Goal: Task Accomplishment & Management: Manage account settings

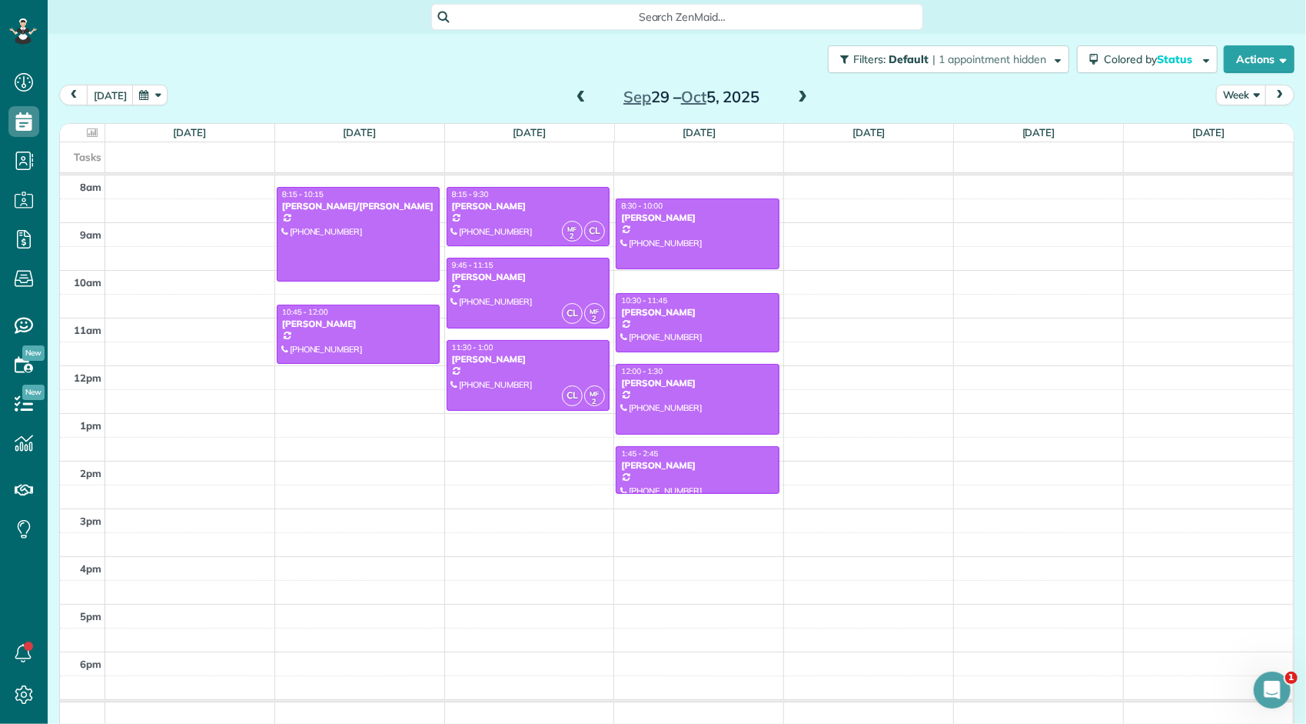
scroll to position [6, 6]
click at [800, 98] on span at bounding box center [802, 98] width 17 height 14
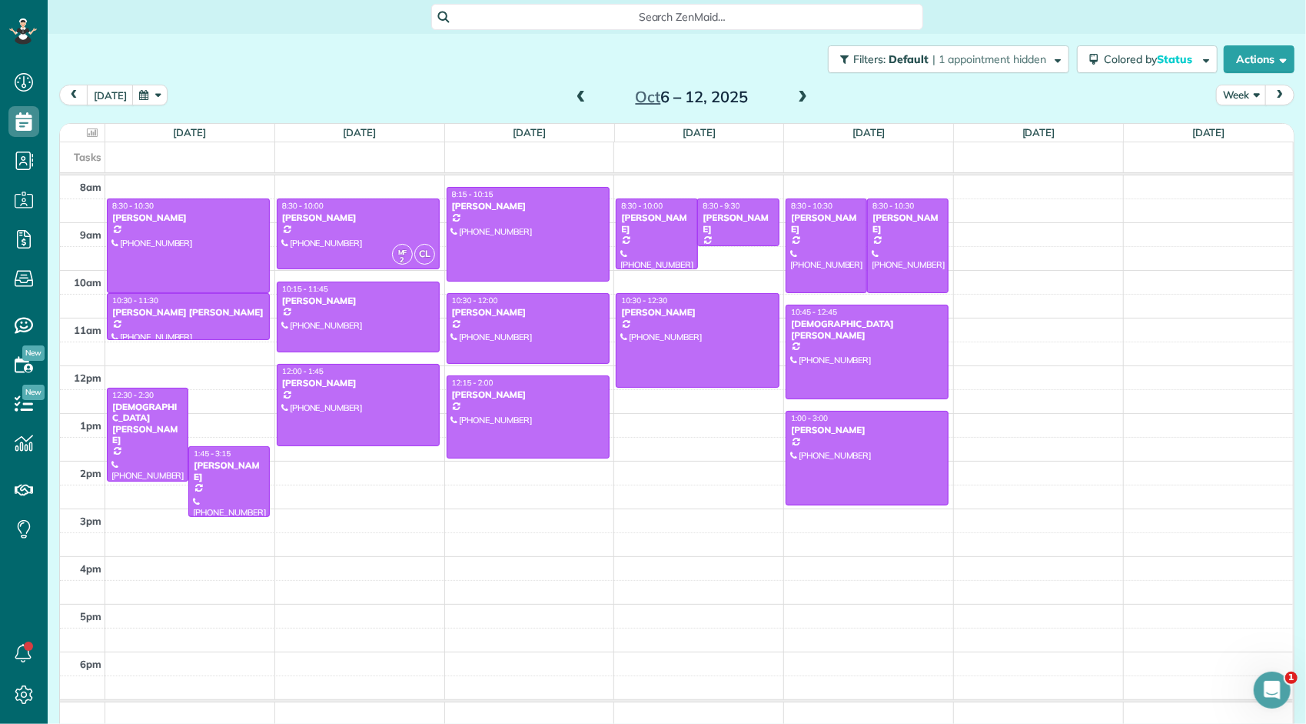
click at [573, 98] on span at bounding box center [581, 98] width 17 height 14
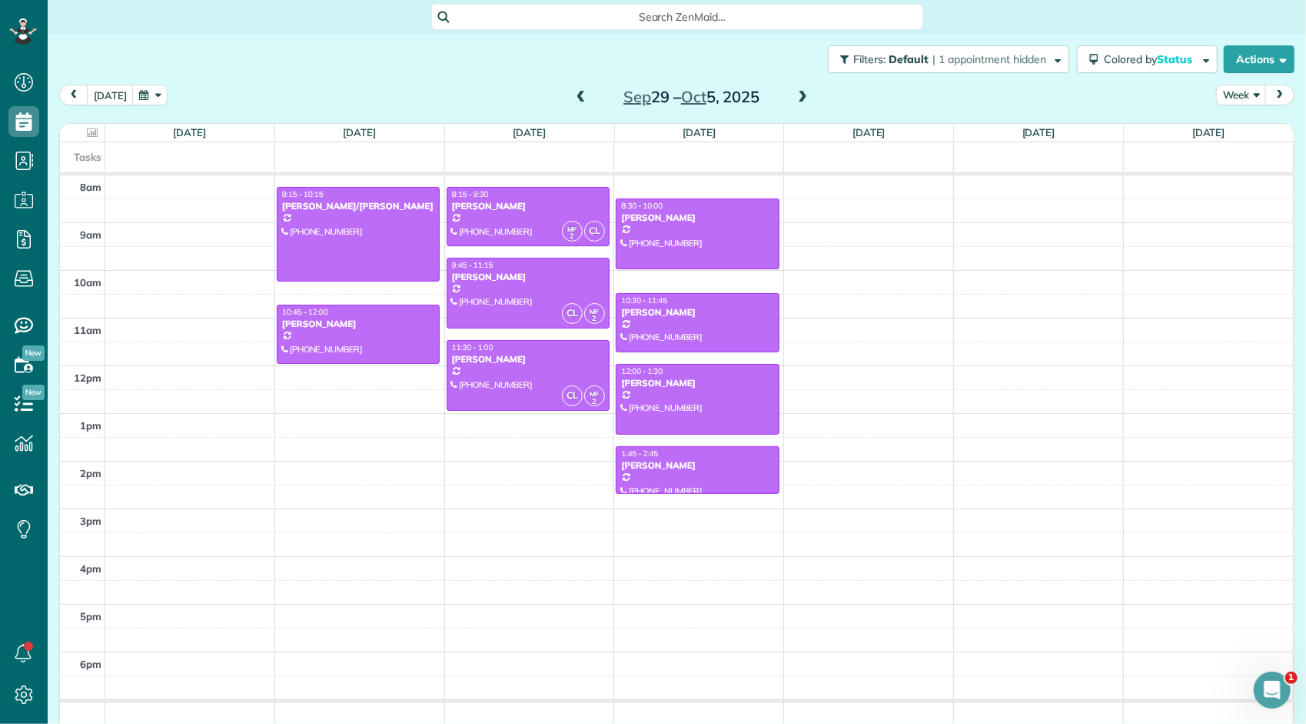
click at [794, 97] on span at bounding box center [802, 98] width 17 height 14
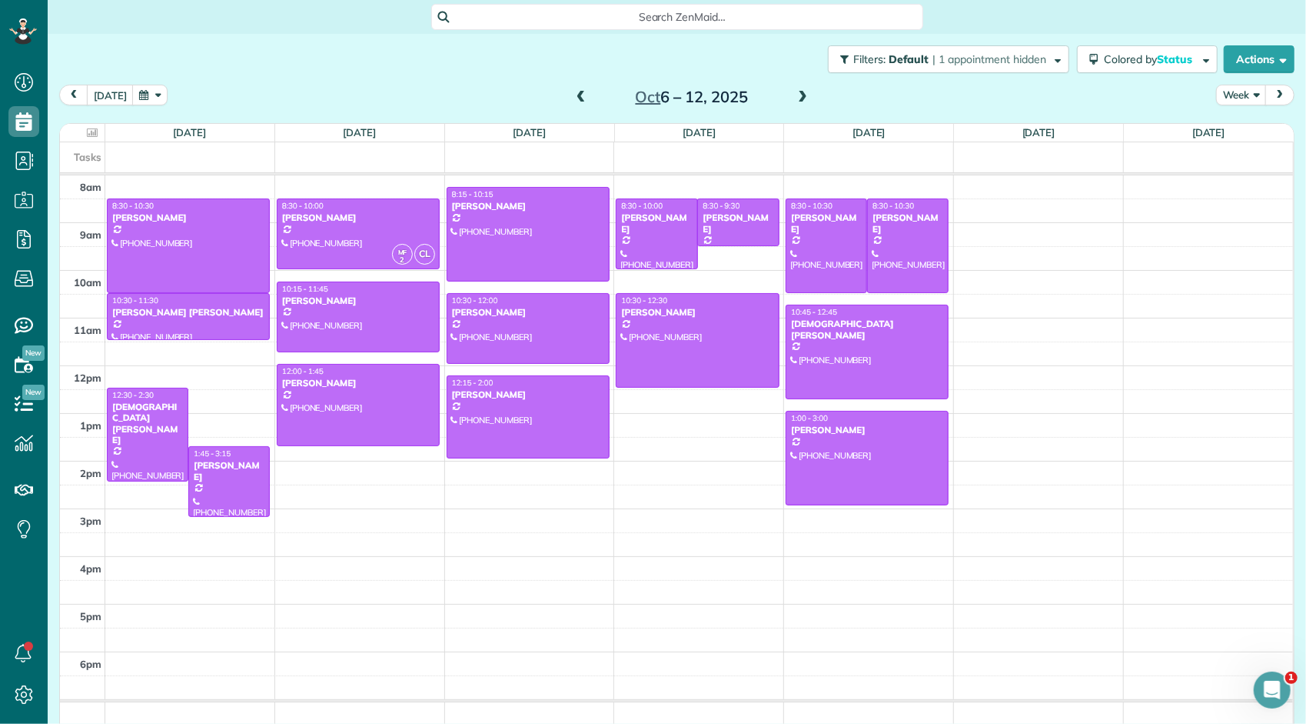
click at [574, 94] on span at bounding box center [581, 98] width 17 height 14
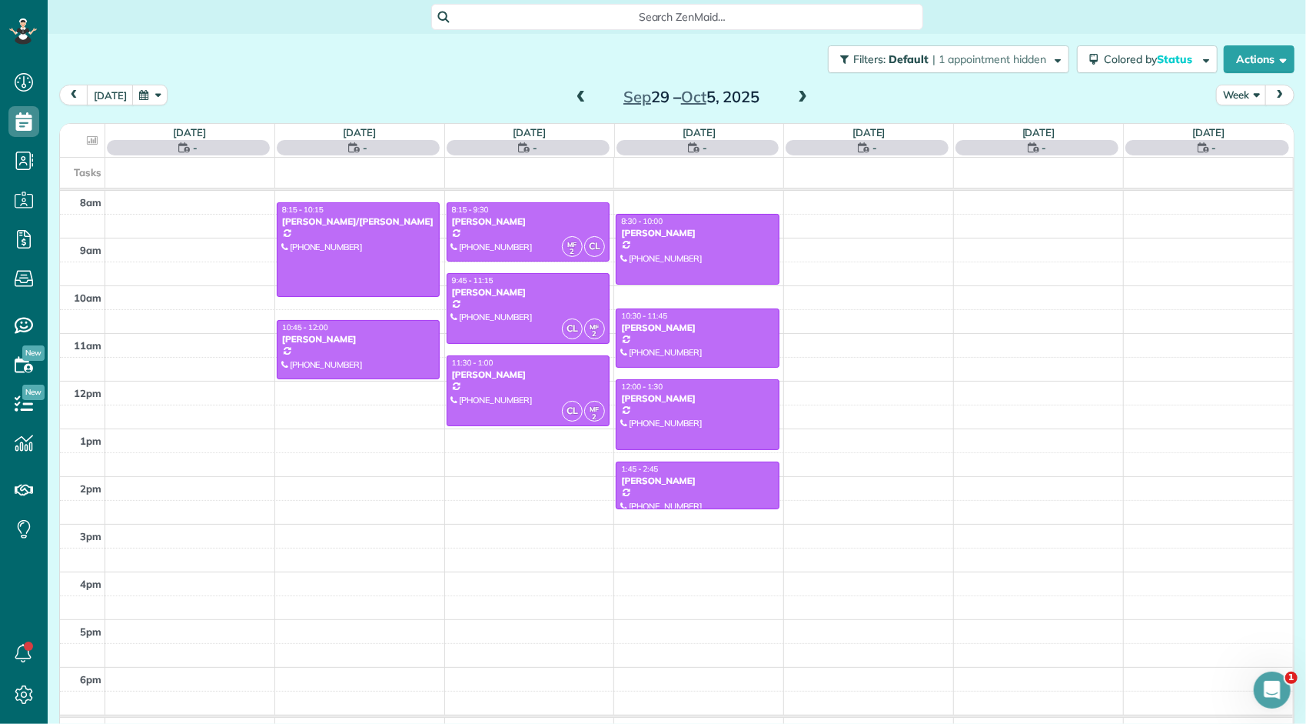
click at [574, 94] on span at bounding box center [581, 98] width 17 height 14
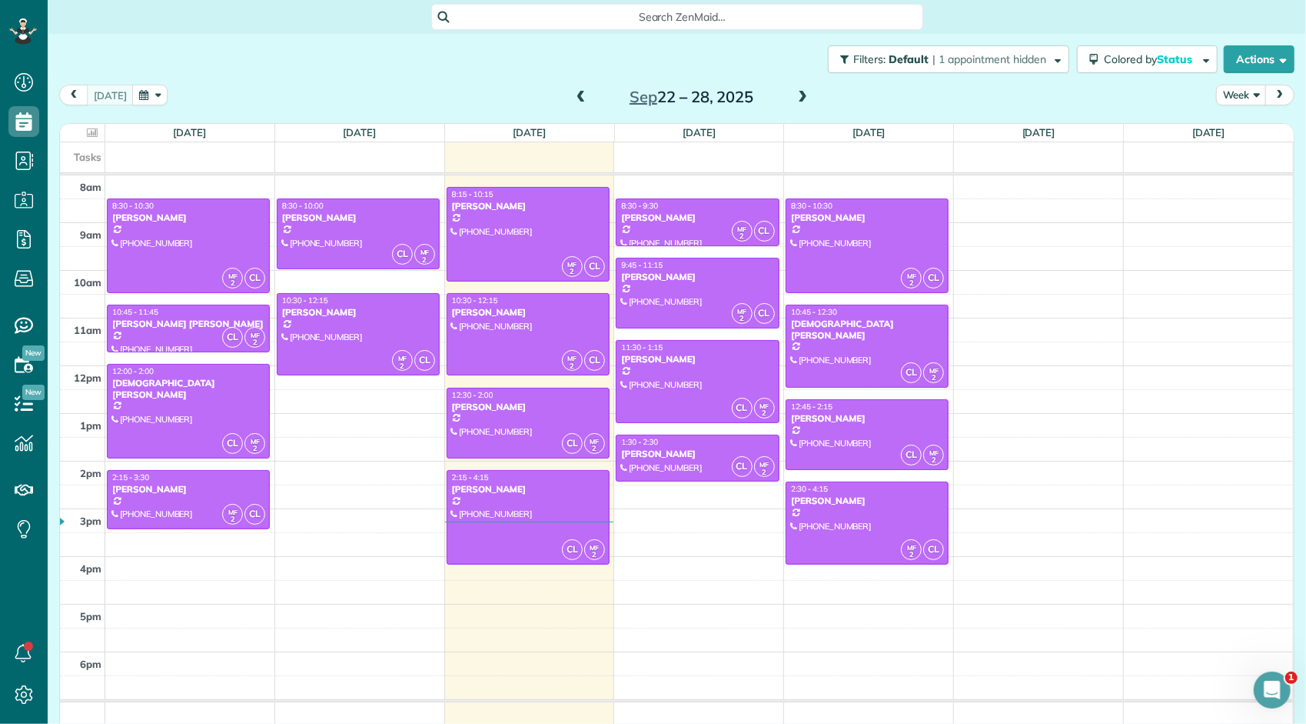
click at [574, 95] on span at bounding box center [581, 98] width 17 height 14
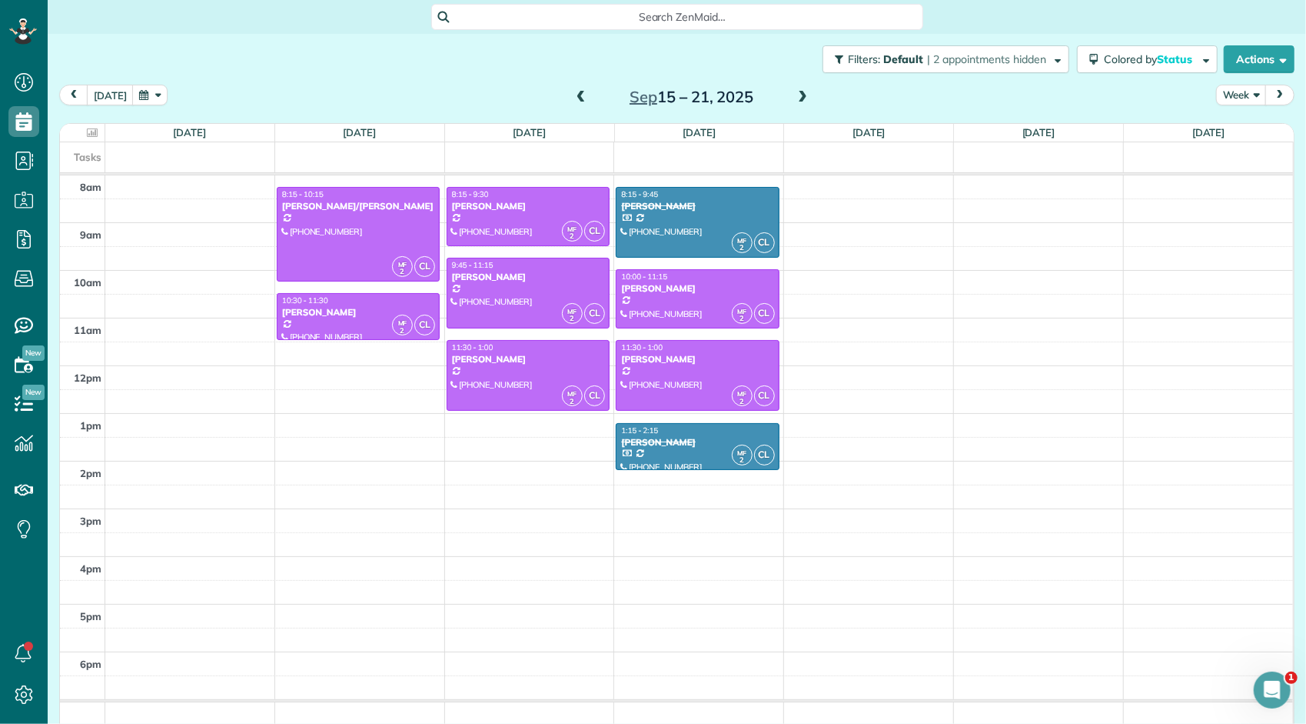
click at [574, 95] on span at bounding box center [581, 98] width 17 height 14
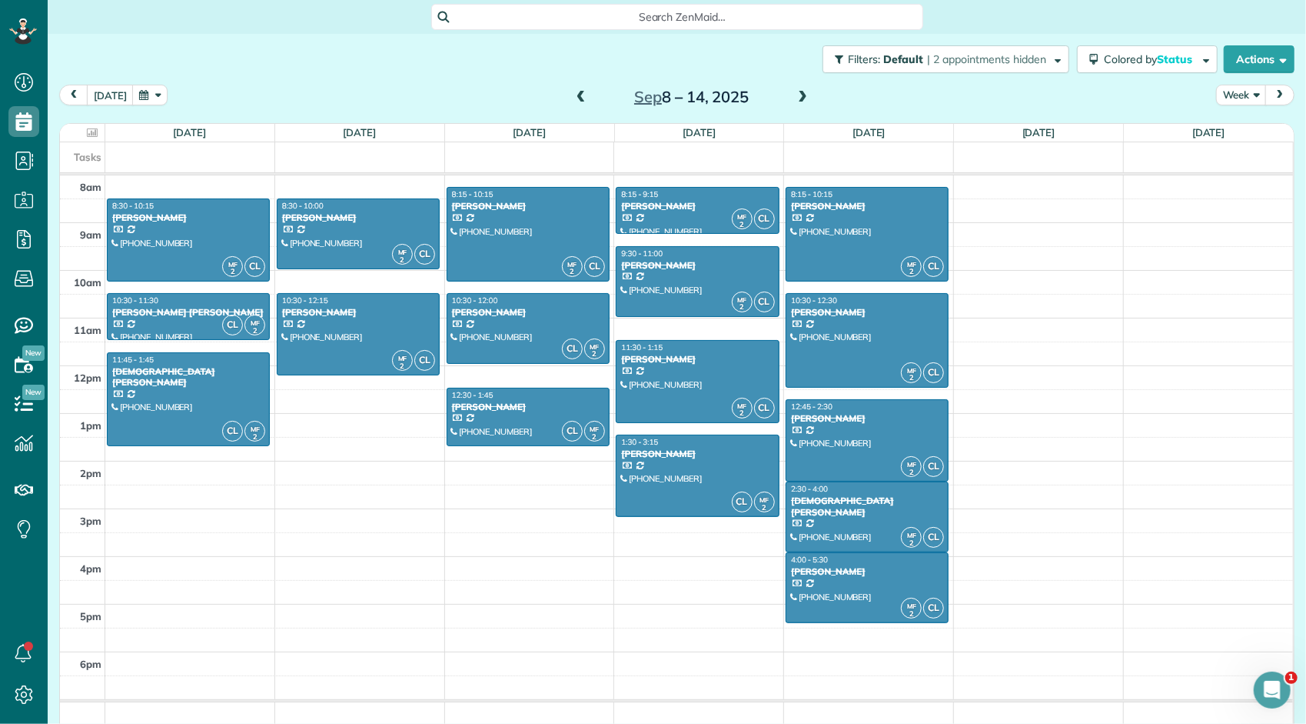
click at [796, 94] on span at bounding box center [802, 98] width 17 height 14
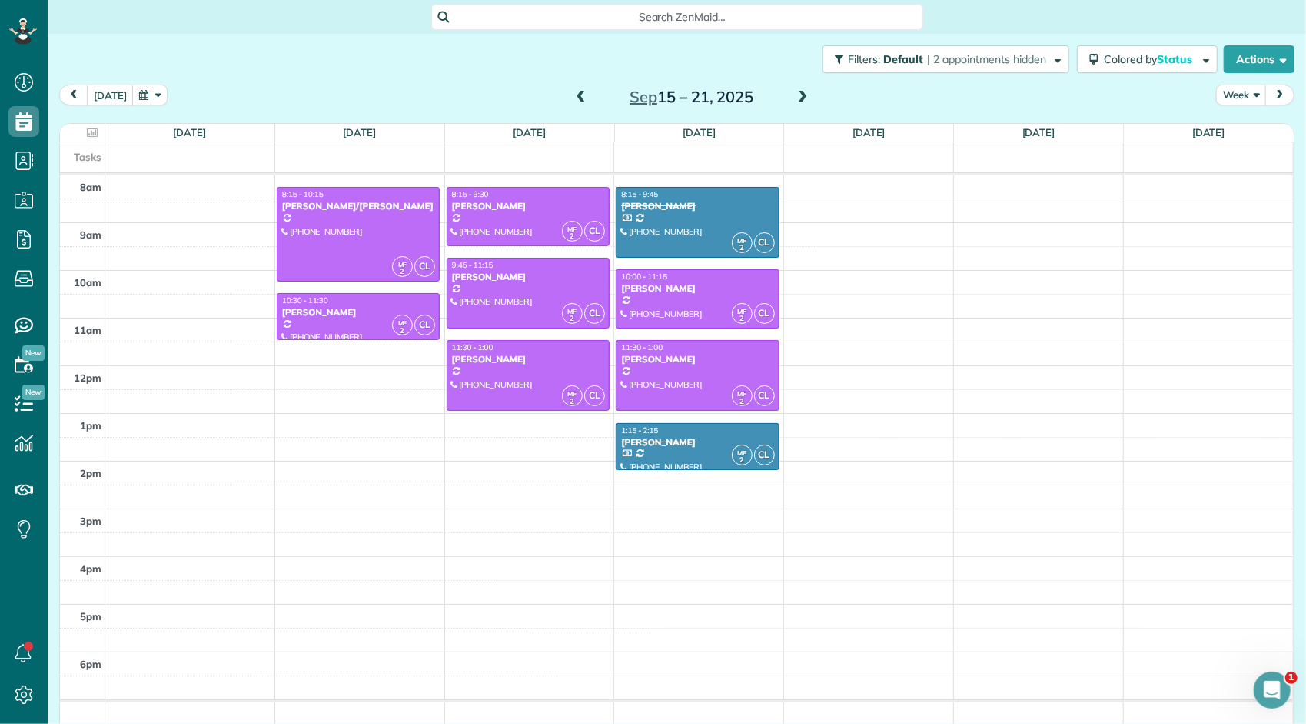
click at [796, 95] on span at bounding box center [802, 98] width 17 height 14
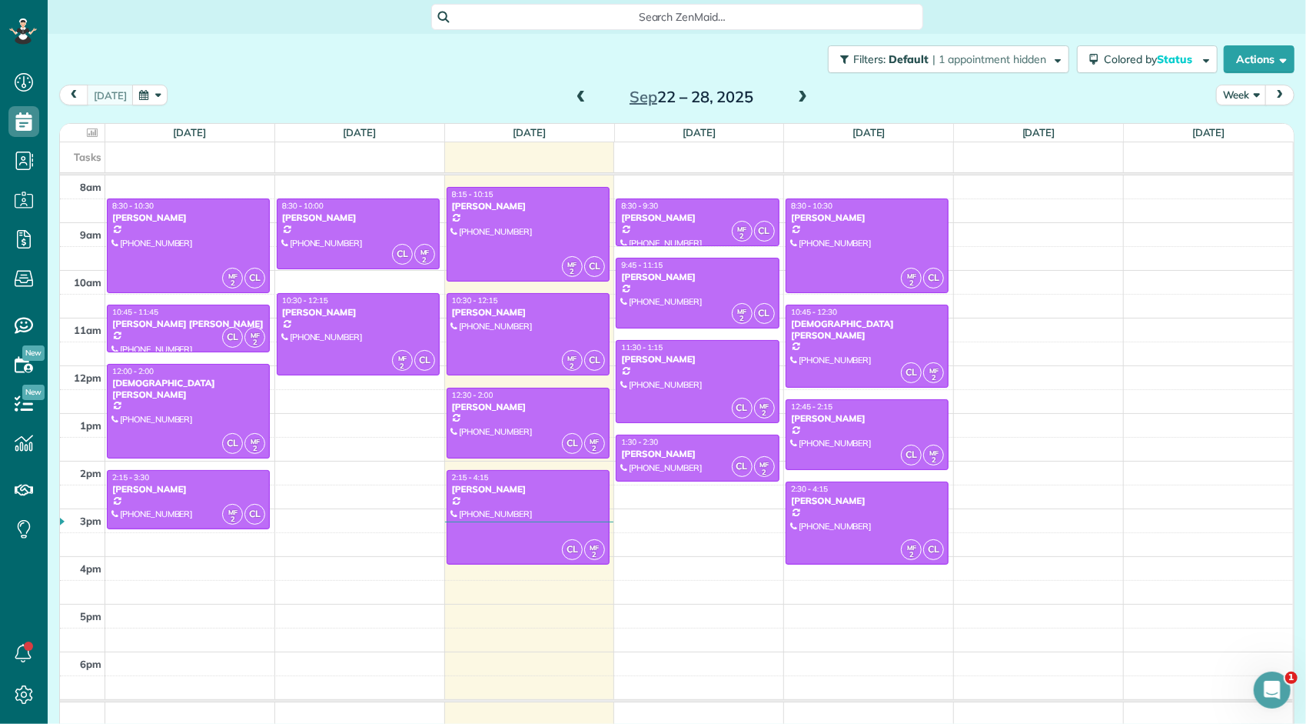
click at [796, 95] on span at bounding box center [802, 98] width 17 height 14
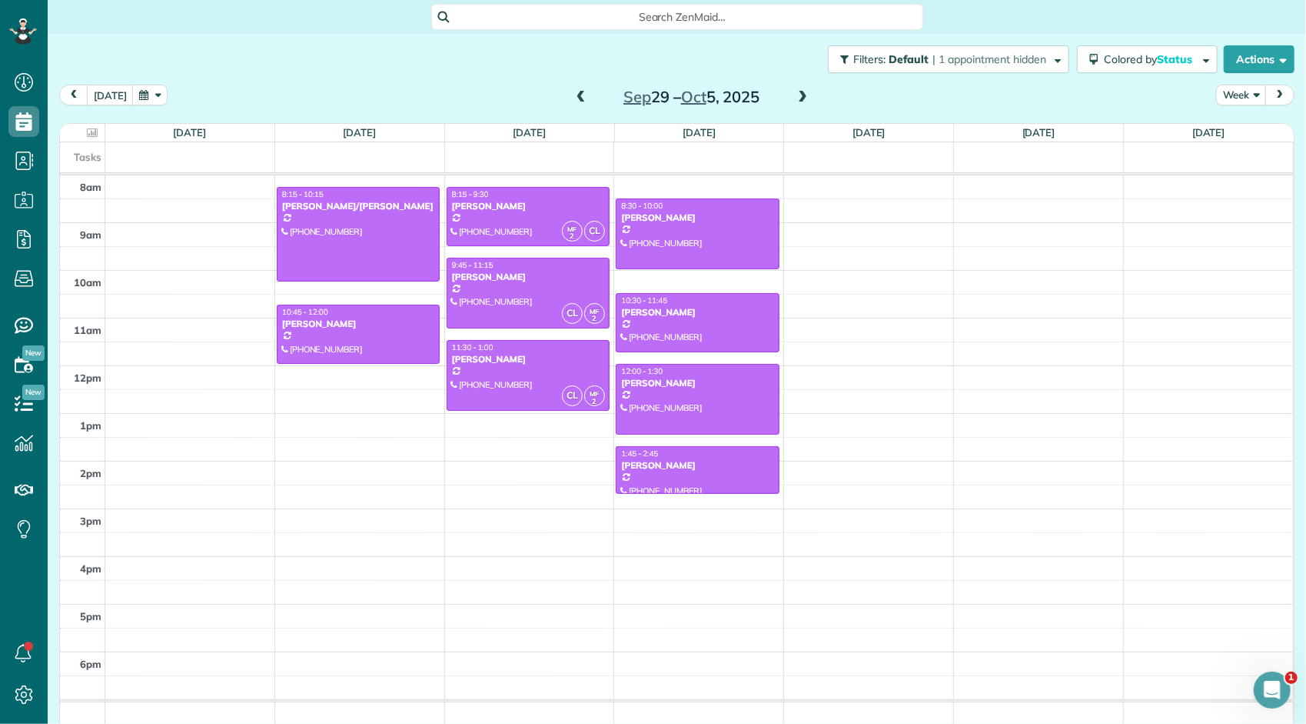
click at [796, 97] on span at bounding box center [802, 98] width 17 height 14
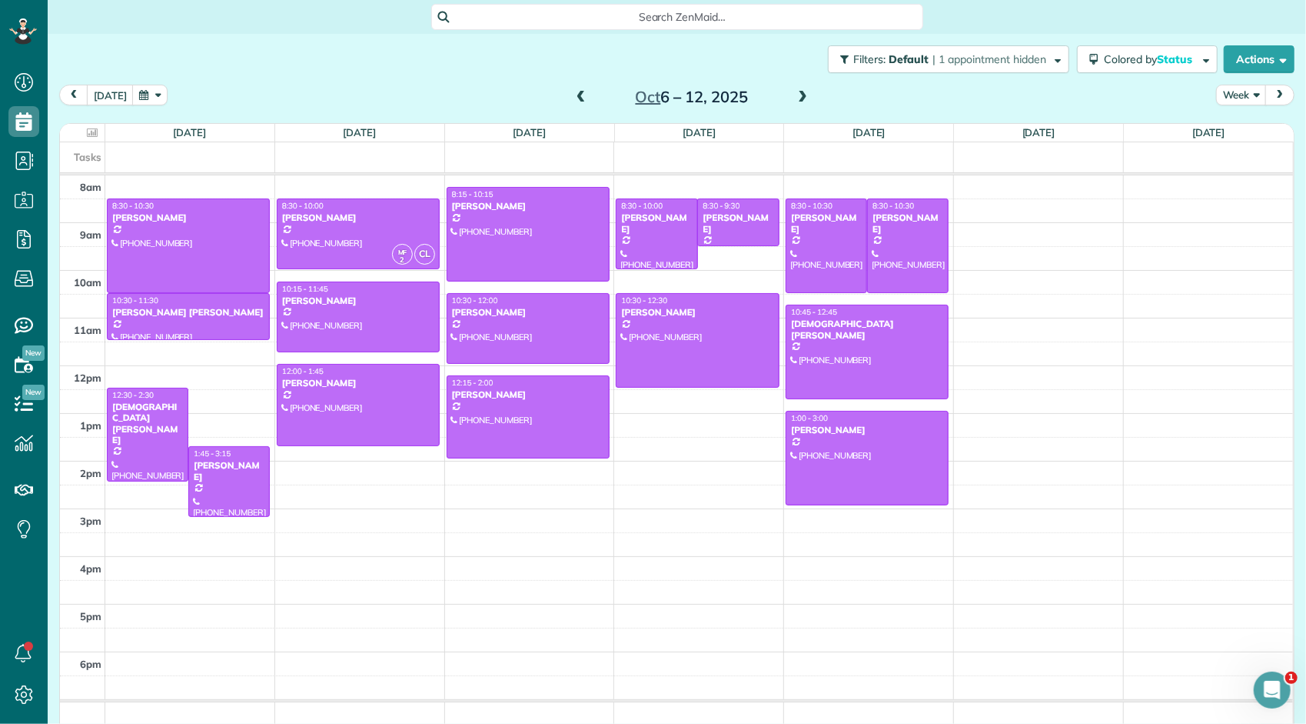
click at [796, 97] on span at bounding box center [802, 98] width 17 height 14
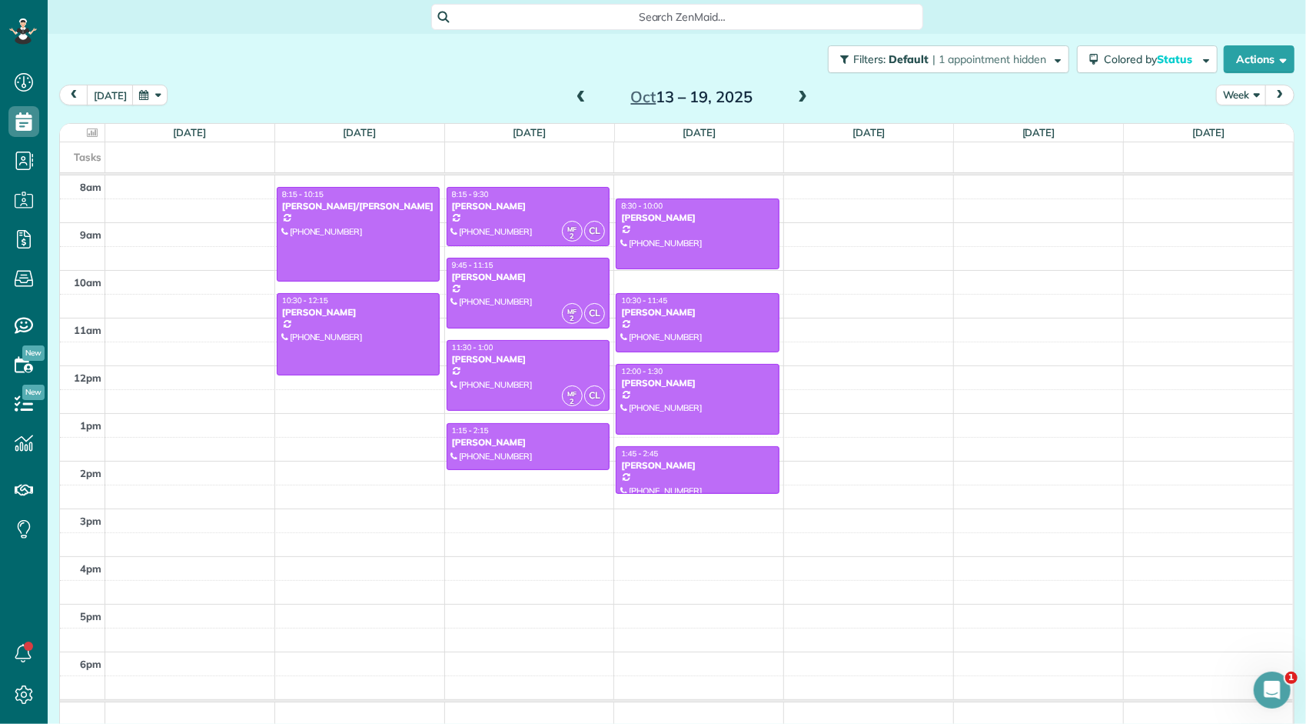
click at [573, 98] on span at bounding box center [581, 98] width 17 height 14
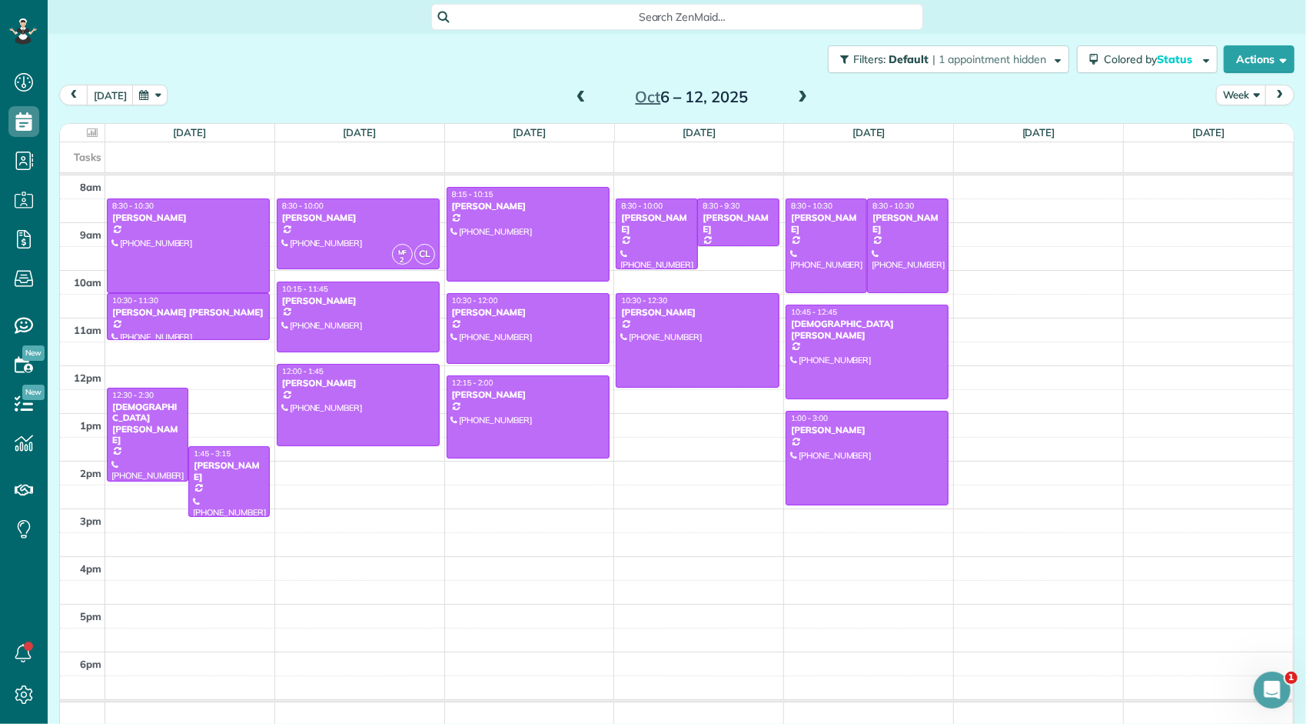
click at [574, 97] on span at bounding box center [581, 98] width 17 height 14
